Goal: Find contact information: Find contact information

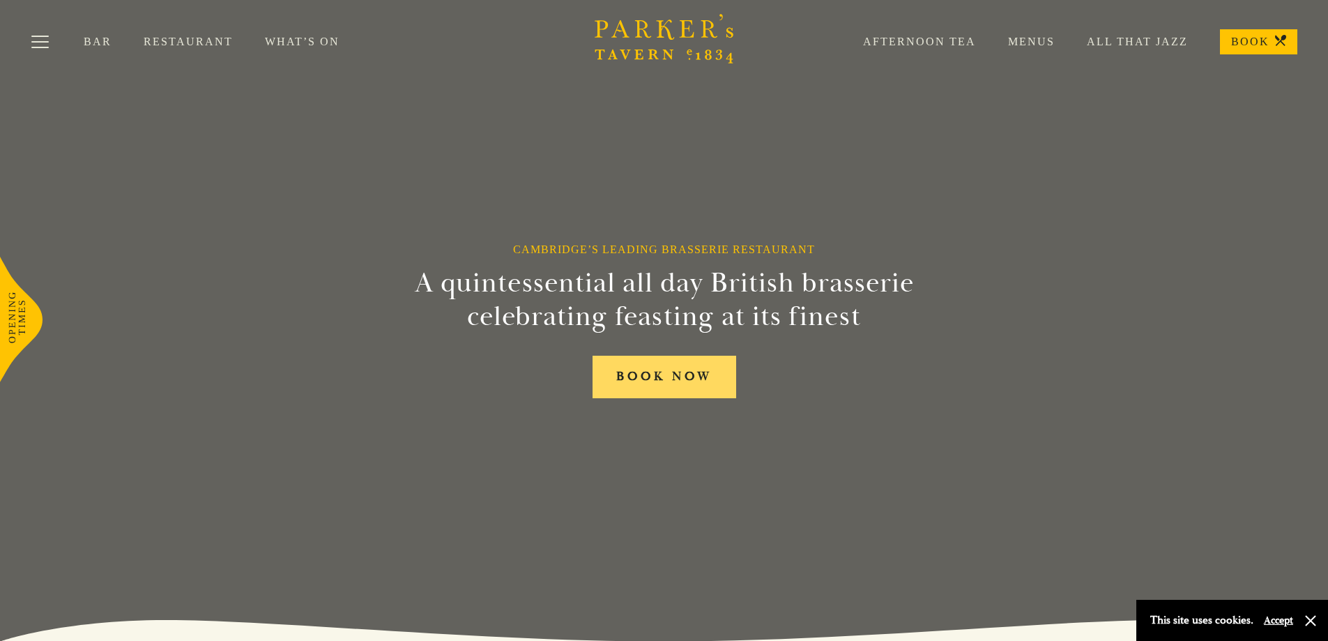
click at [678, 376] on link "BOOK NOW" at bounding box center [665, 377] width 144 height 43
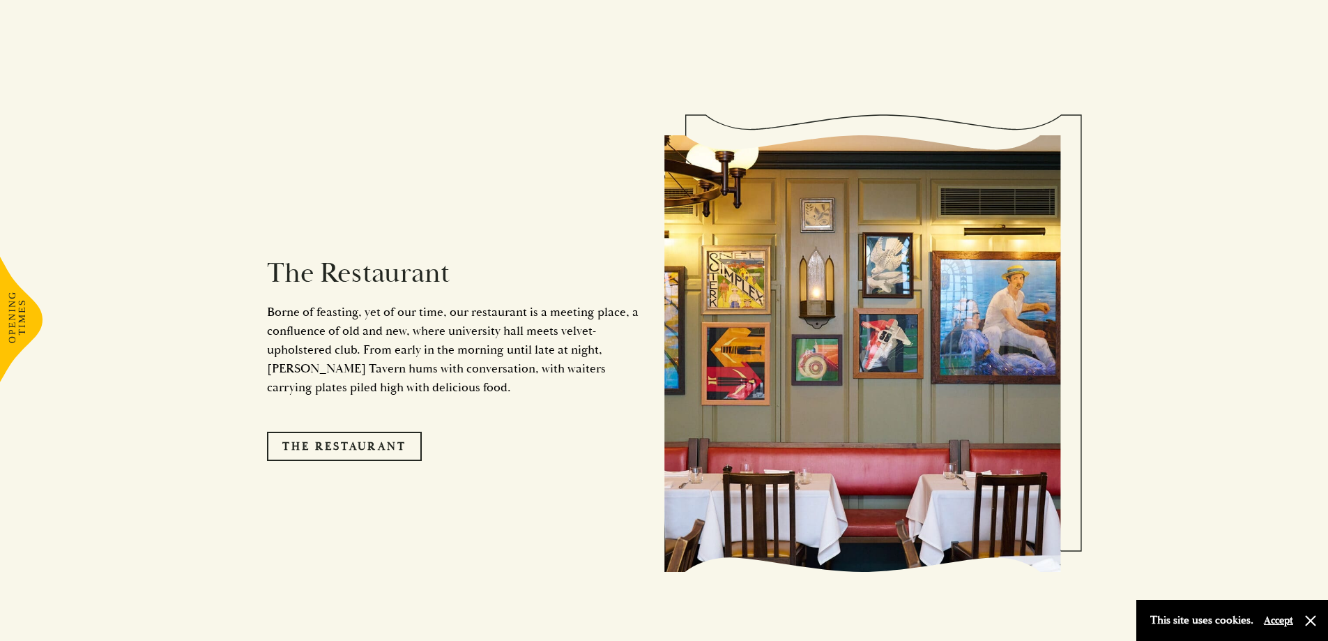
scroll to position [1185, 0]
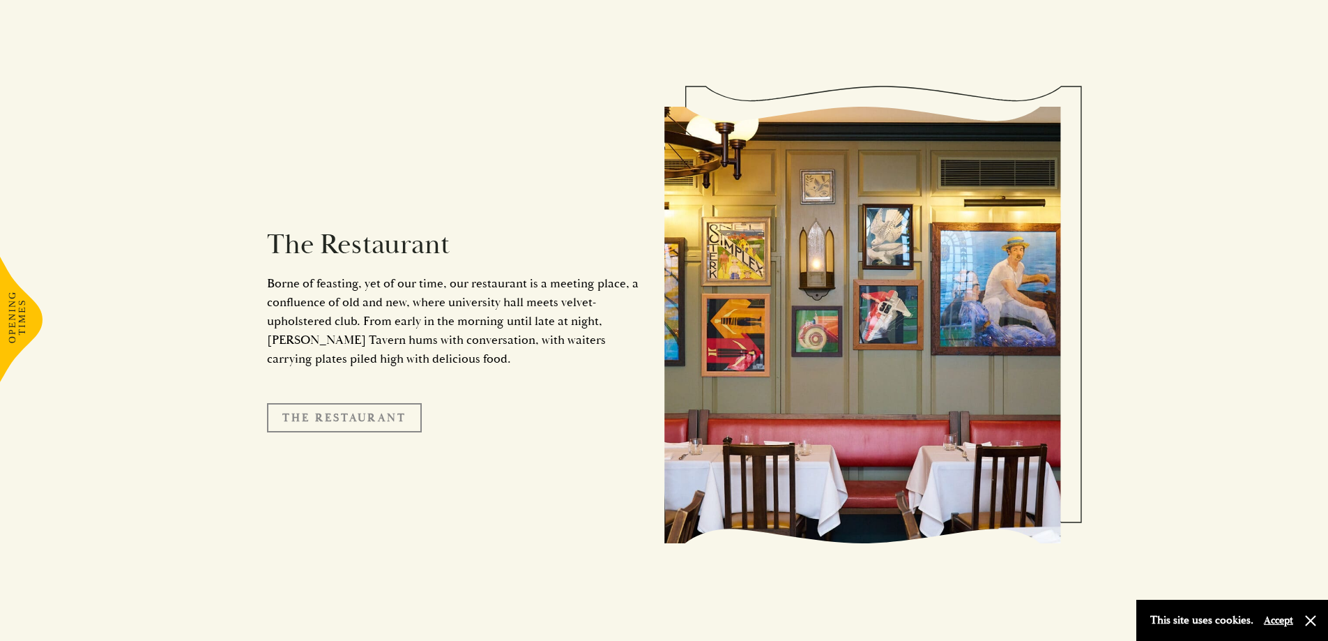
click at [379, 403] on link "The Restaurant" at bounding box center [344, 417] width 155 height 29
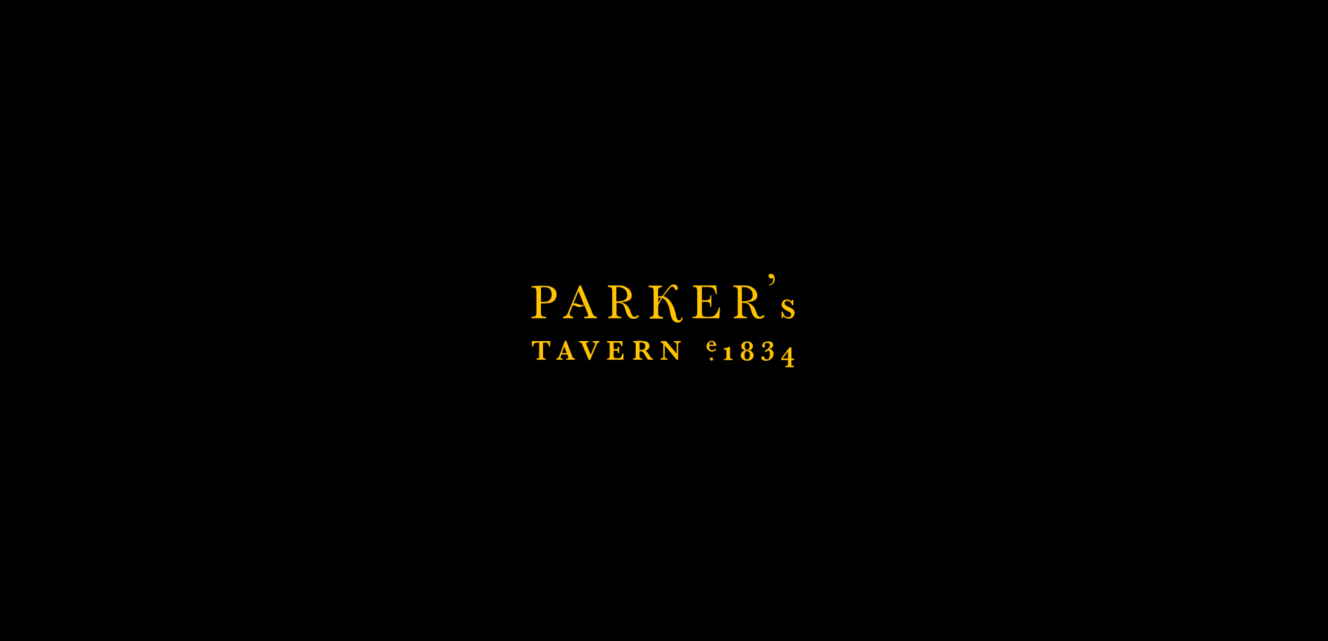
scroll to position [1604, 0]
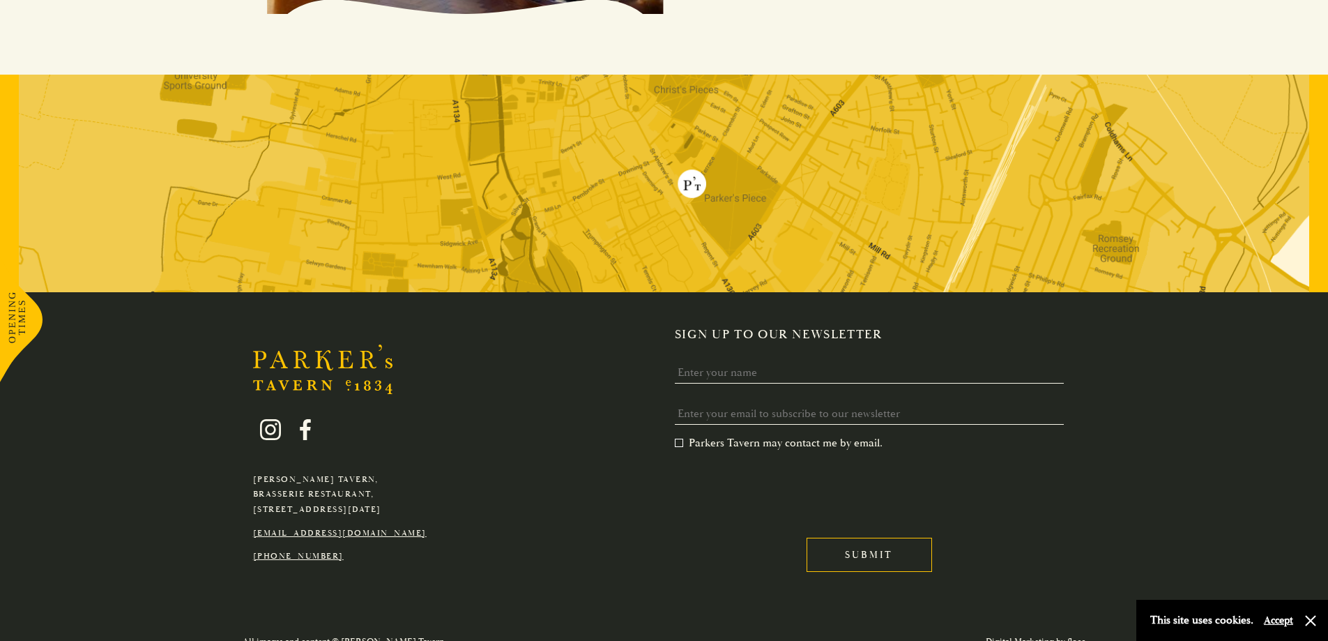
scroll to position [2729, 0]
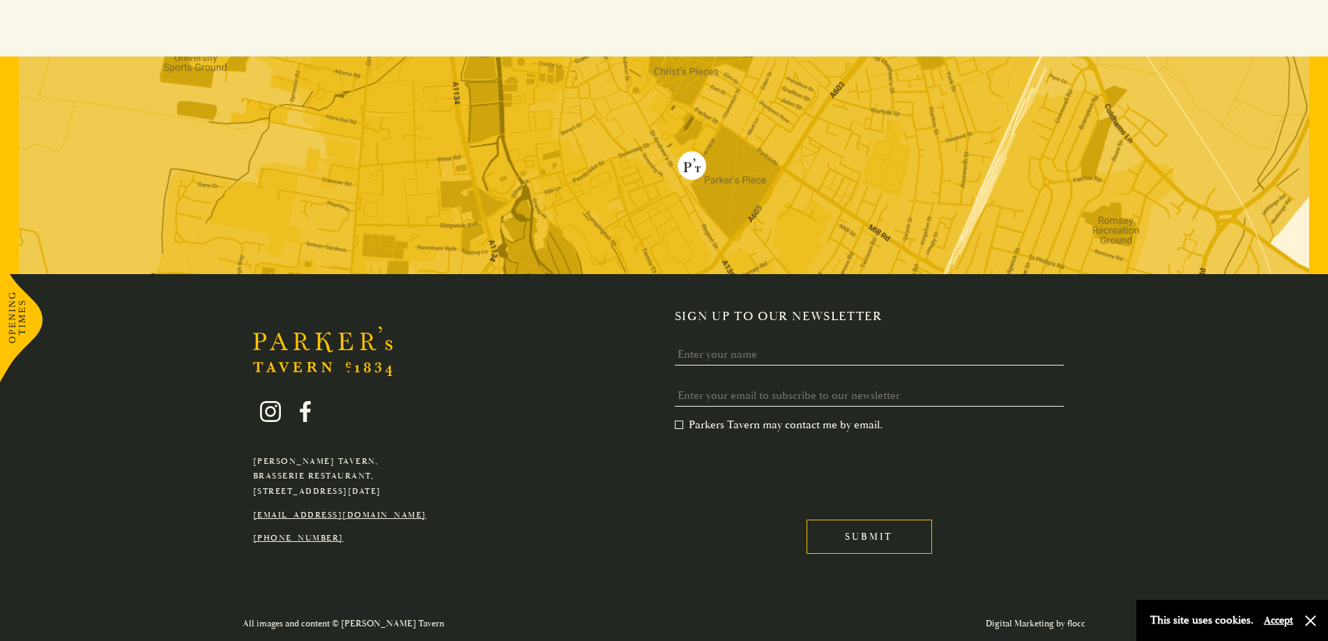
click at [347, 515] on link "[EMAIL_ADDRESS][DOMAIN_NAME]" at bounding box center [340, 515] width 174 height 10
drag, startPoint x: 420, startPoint y: 519, endPoint x: 252, endPoint y: 512, distance: 167.5
click at [253, 512] on p "[EMAIL_ADDRESS][DOMAIN_NAME]" at bounding box center [340, 515] width 174 height 15
copy link "[EMAIL_ADDRESS][DOMAIN_NAME]"
